Goal: Answer question/provide support

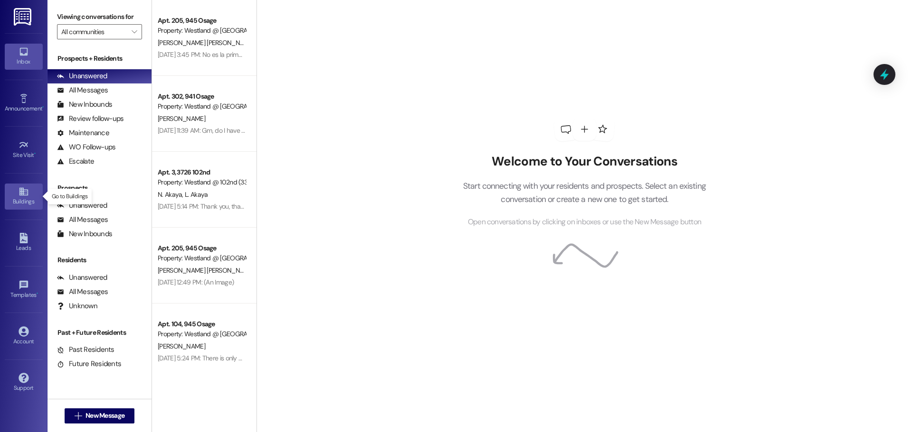
click at [19, 197] on div "Buildings" at bounding box center [23, 201] width 47 height 9
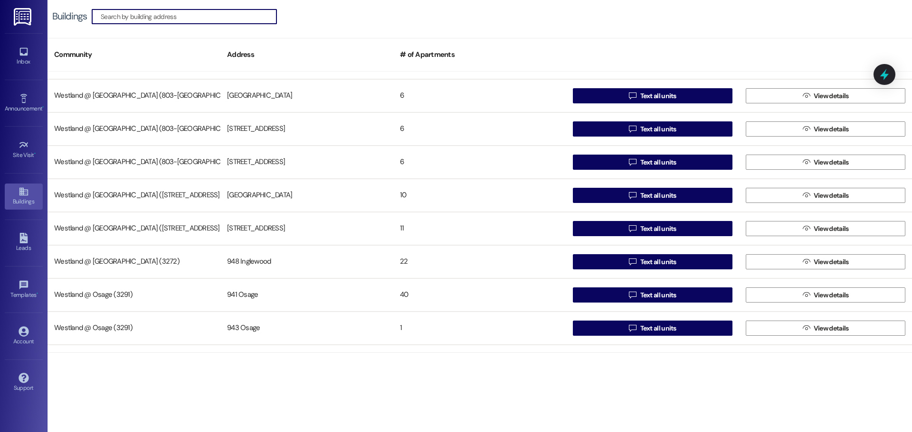
scroll to position [184, 0]
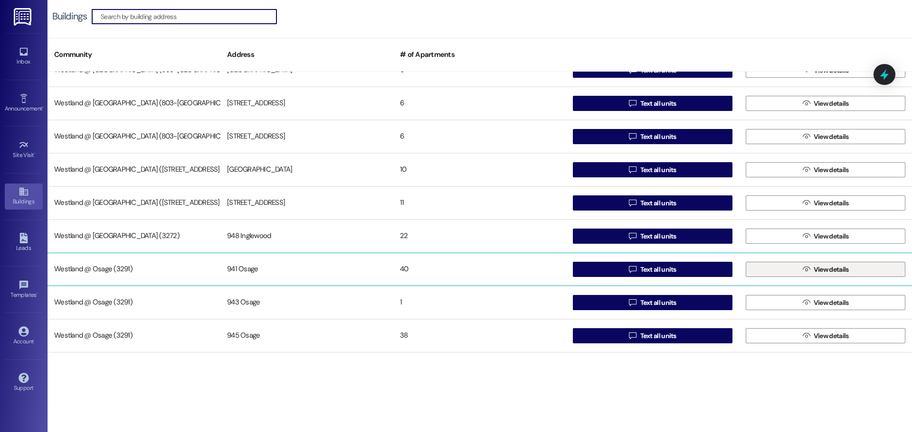
click at [848, 269] on button " View details" at bounding box center [825, 269] width 160 height 15
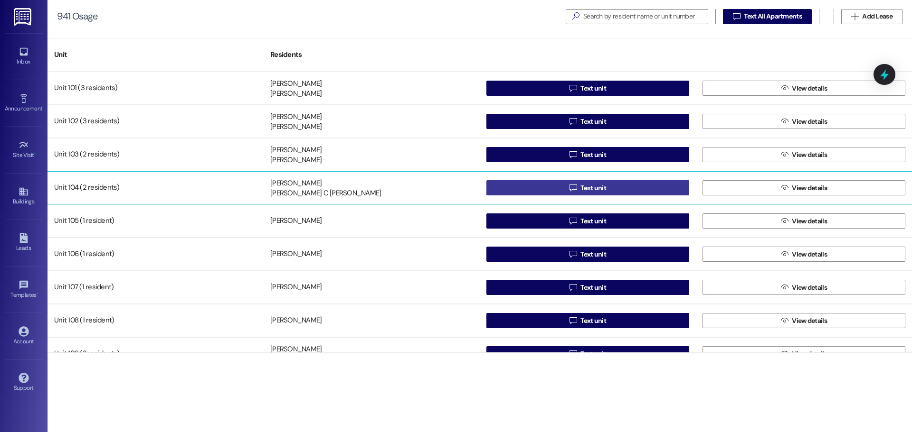
click at [595, 188] on span "Text unit" at bounding box center [593, 188] width 26 height 10
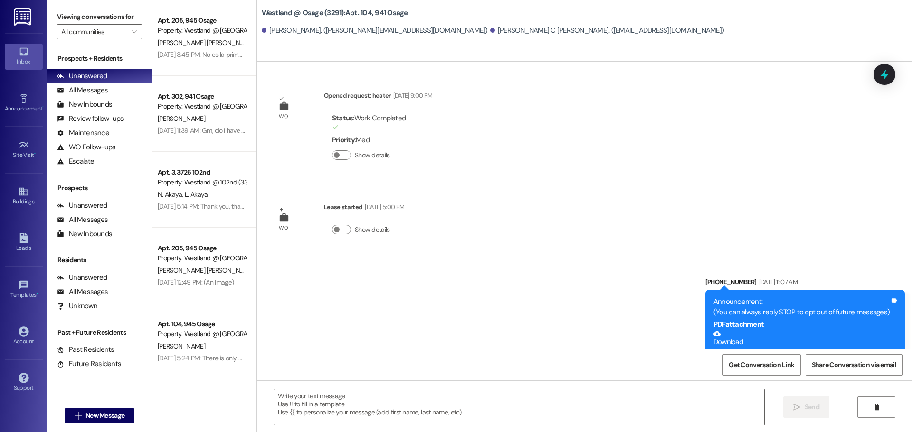
scroll to position [11859, 0]
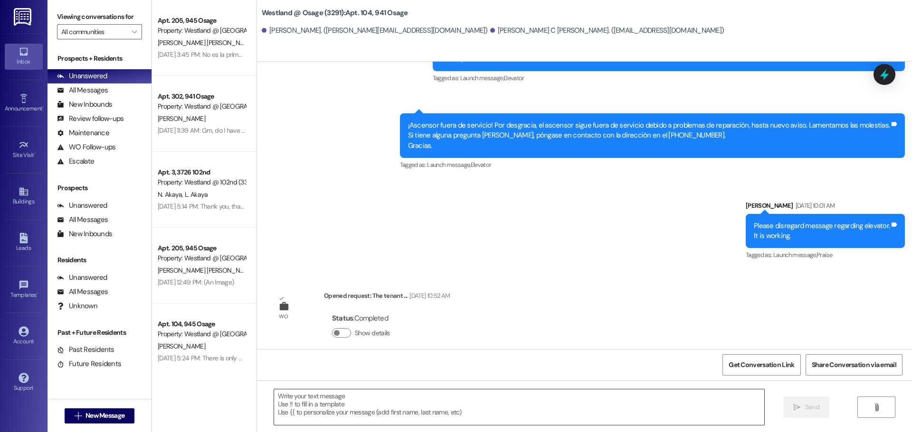
drag, startPoint x: 408, startPoint y: 398, endPoint x: 413, endPoint y: 394, distance: 6.4
click at [409, 397] on textarea at bounding box center [519, 408] width 490 height 36
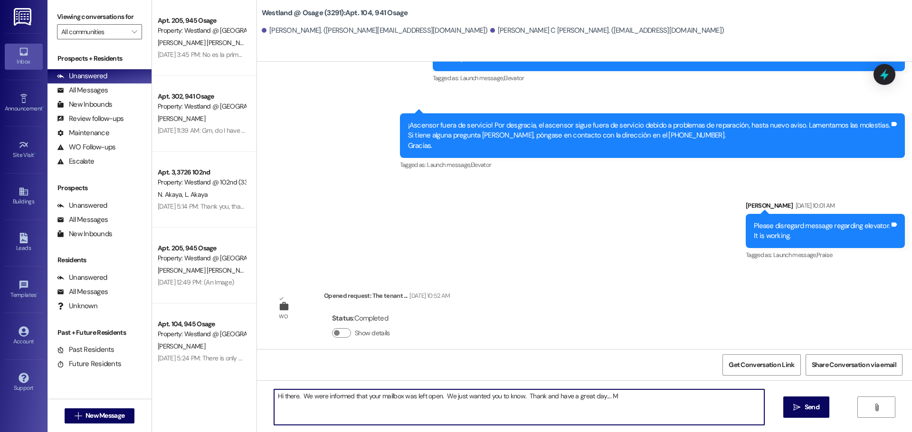
drag, startPoint x: 858, startPoint y: 300, endPoint x: 819, endPoint y: 318, distance: 43.3
click at [538, 397] on textarea "Hi there. We were informed that your mailbox was left open. We just wanted you …" at bounding box center [519, 408] width 490 height 36
click at [543, 395] on textarea "Hi there. We were informed that your mailbox was left open. We just wanted you …" at bounding box center [519, 408] width 490 height 36
click at [538, 398] on textarea "Hi there. We were informed that your mailbox was left open. We just wanted you …" at bounding box center [519, 408] width 490 height 36
drag, startPoint x: 542, startPoint y: 399, endPoint x: 555, endPoint y: 402, distance: 14.1
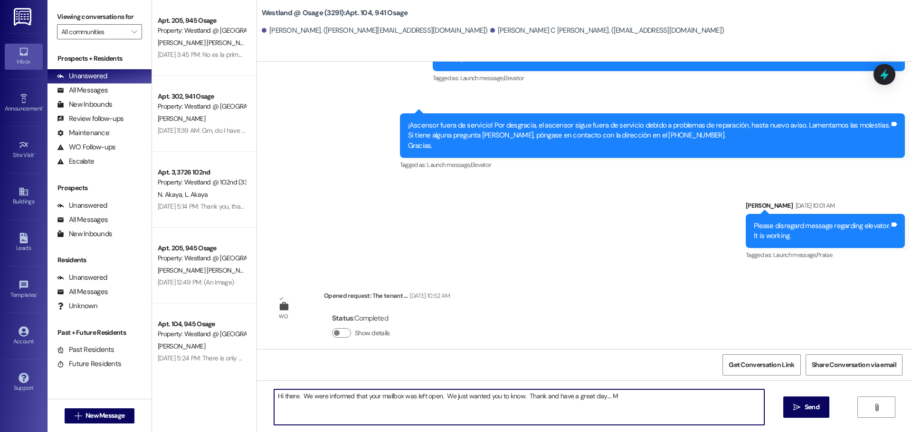
click at [549, 400] on textarea "Hi there. We were informed that your mailbox was left open. We just wanted you …" at bounding box center [519, 408] width 490 height 36
type textarea "Hi there. We were informed that your mailbox was left open. We just wanted you …"
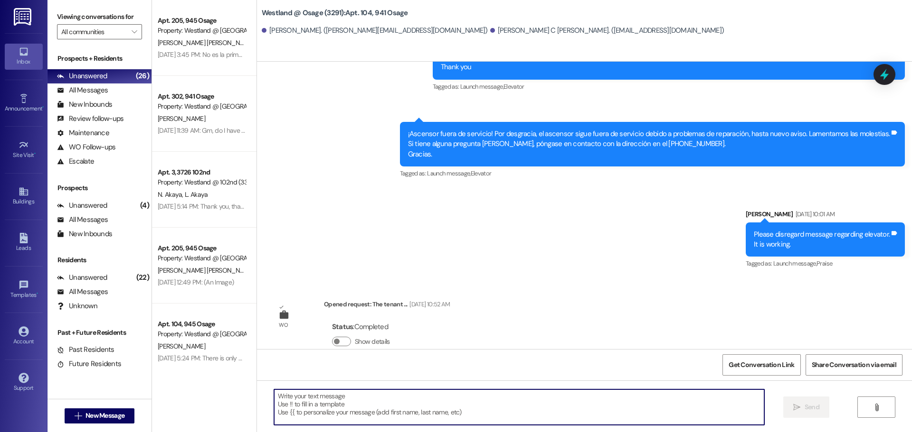
scroll to position [11925, 0]
